Goal: Transaction & Acquisition: Obtain resource

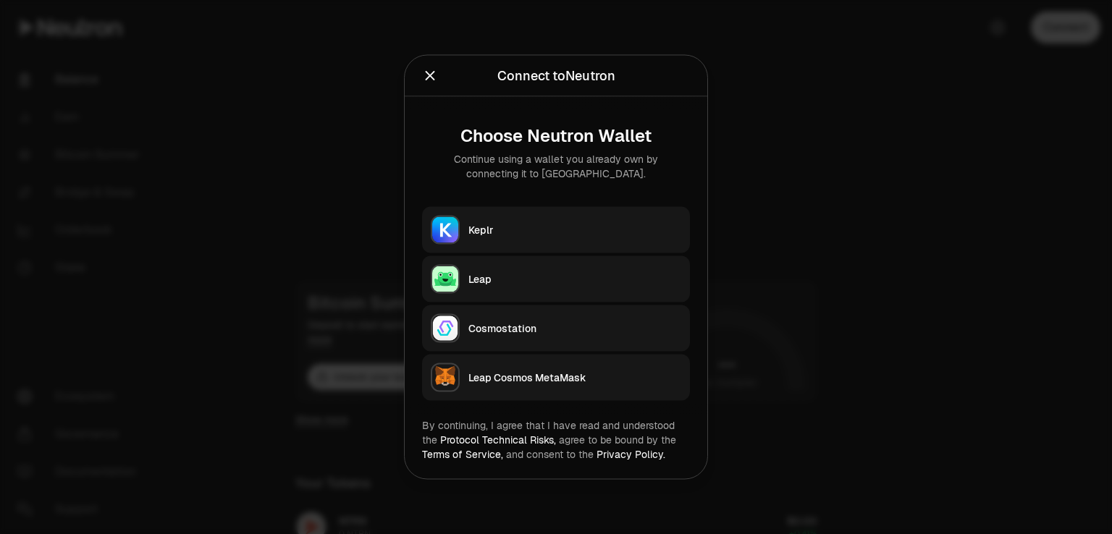
click at [492, 282] on div "Leap" at bounding box center [575, 279] width 213 height 14
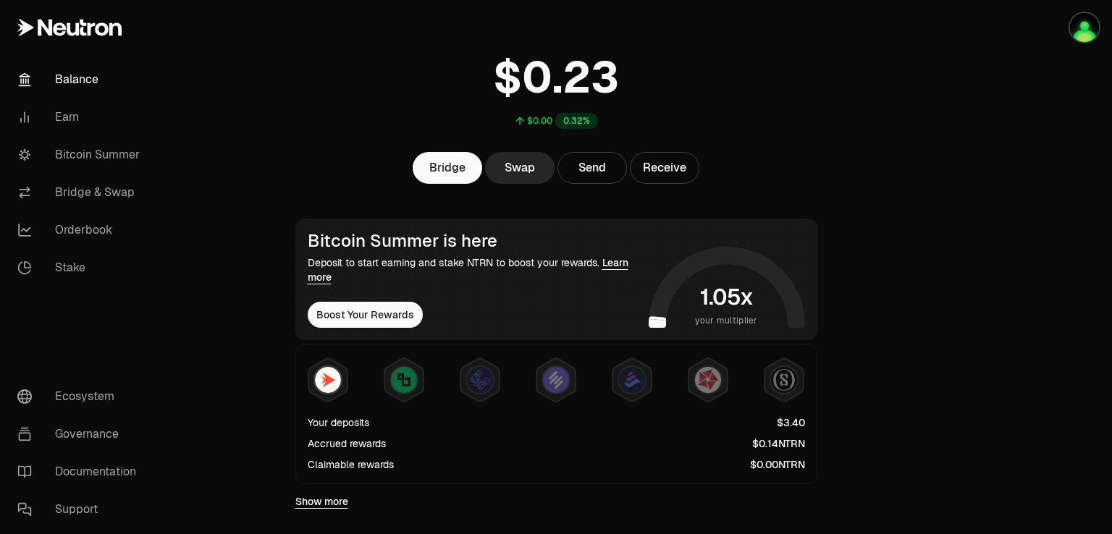
scroll to position [59, 0]
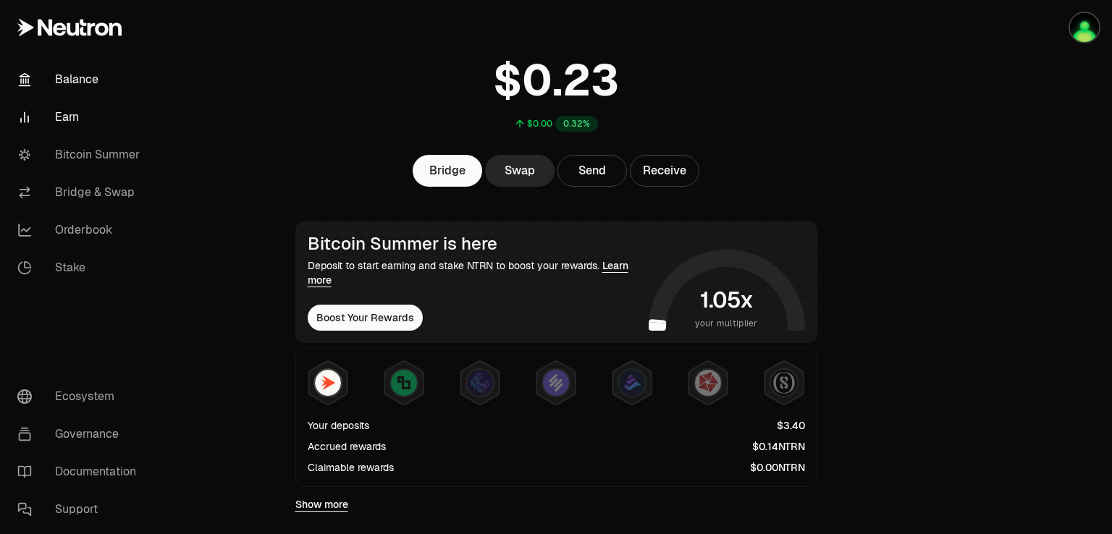
click at [76, 109] on link "Earn" at bounding box center [81, 117] width 151 height 38
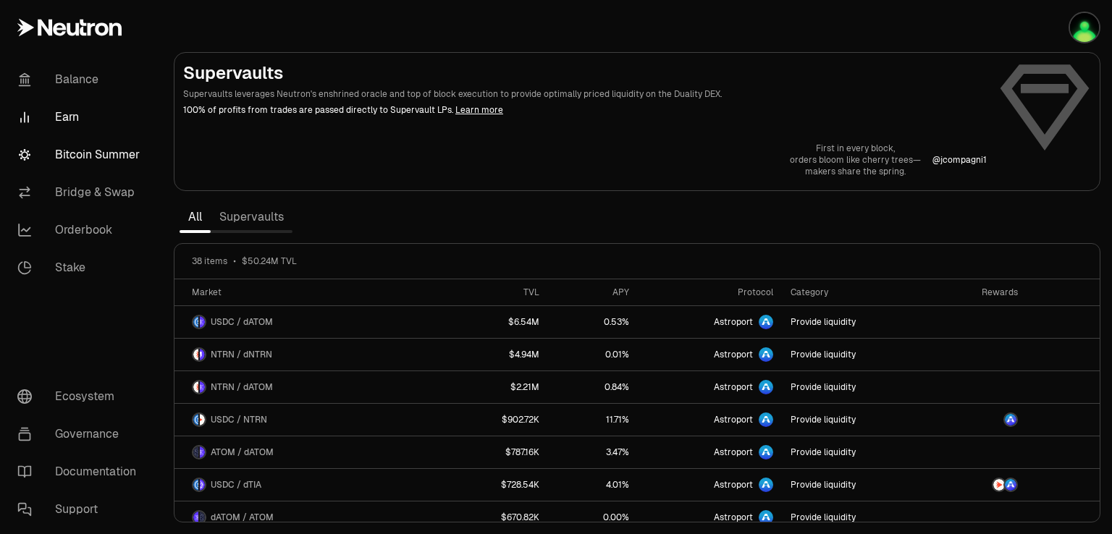
click at [116, 151] on link "Bitcoin Summer" at bounding box center [81, 155] width 151 height 38
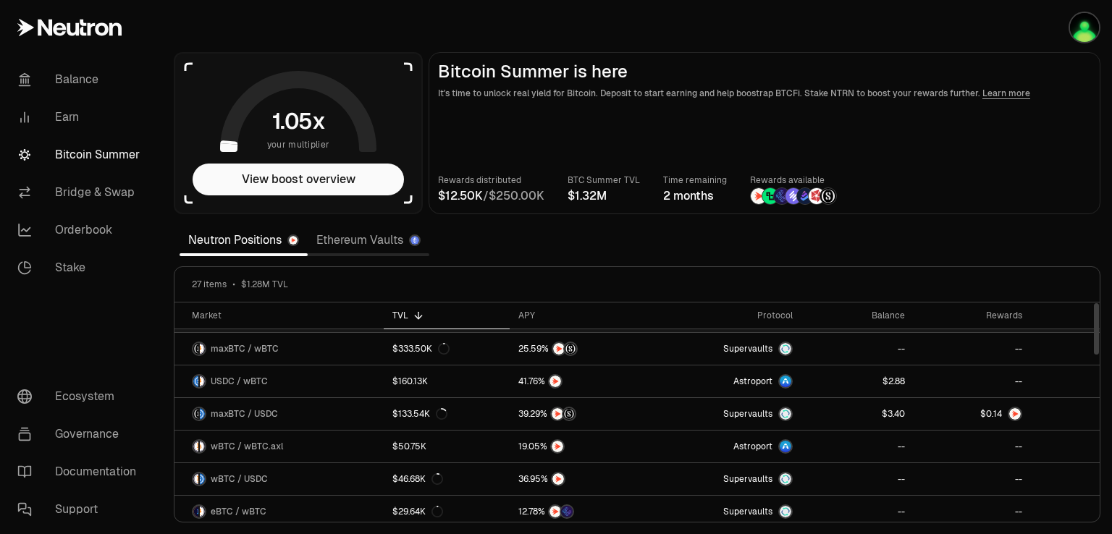
scroll to position [72, 0]
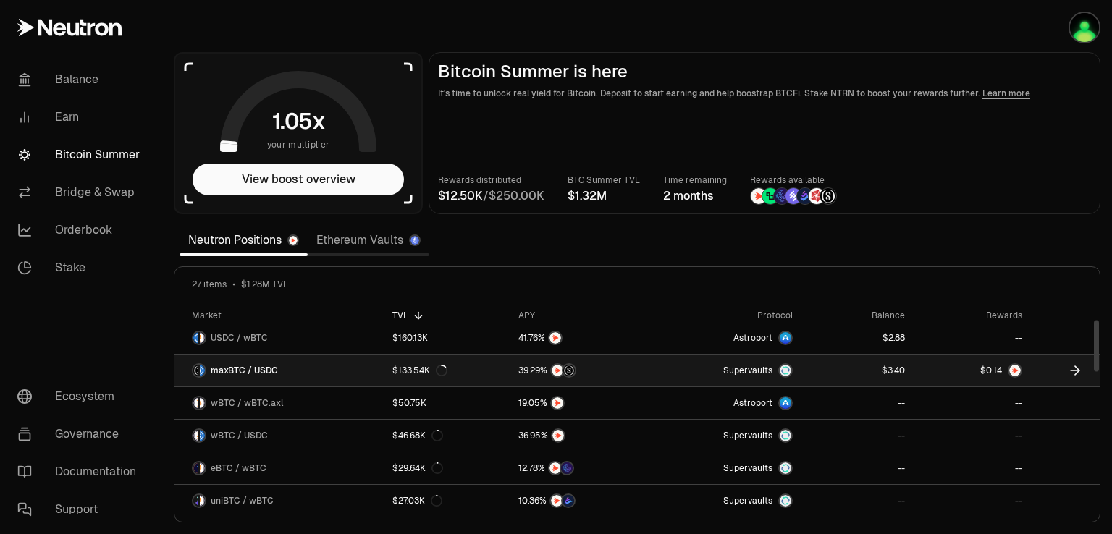
click at [1008, 366] on div at bounding box center [1015, 371] width 14 height 14
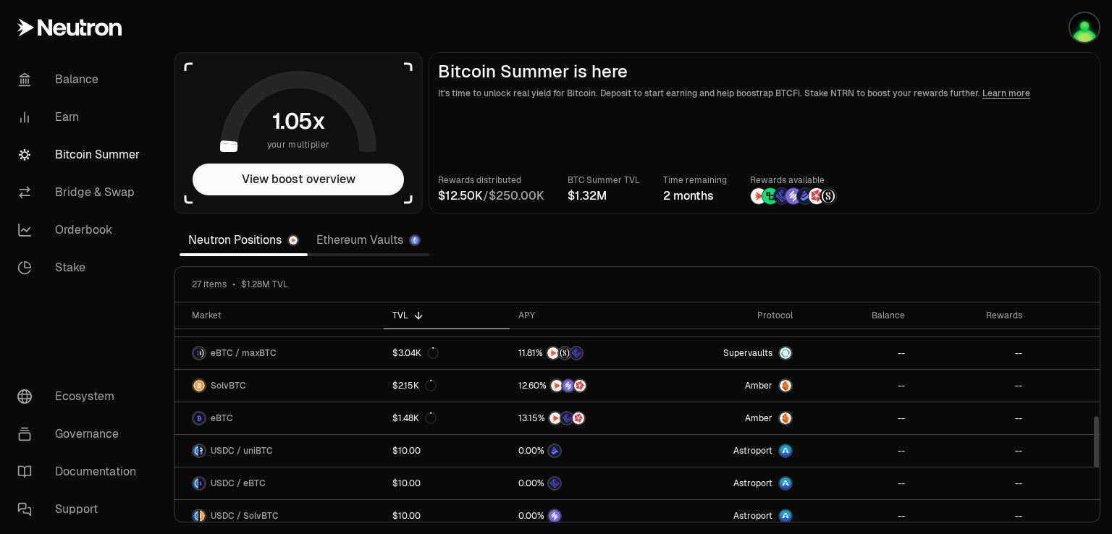
scroll to position [579, 0]
